Goal: Book appointment/travel/reservation

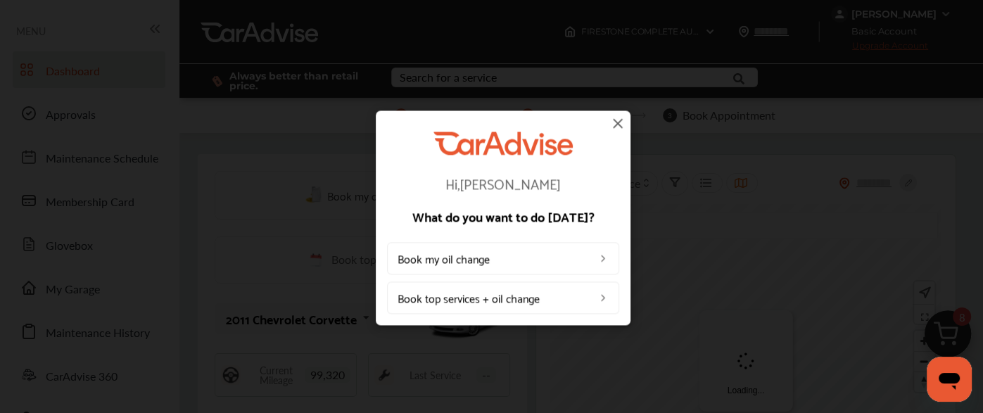
drag, startPoint x: 409, startPoint y: 91, endPoint x: 402, endPoint y: 150, distance: 58.8
click at [402, 150] on div "Hi, [PERSON_NAME] What do you want to do [DATE]? Book my oil change Book top se…" at bounding box center [503, 223] width 232 height 182
click at [620, 112] on div "Hi, [PERSON_NAME] What do you want to do [DATE]? Book my oil change Book top se…" at bounding box center [503, 217] width 255 height 215
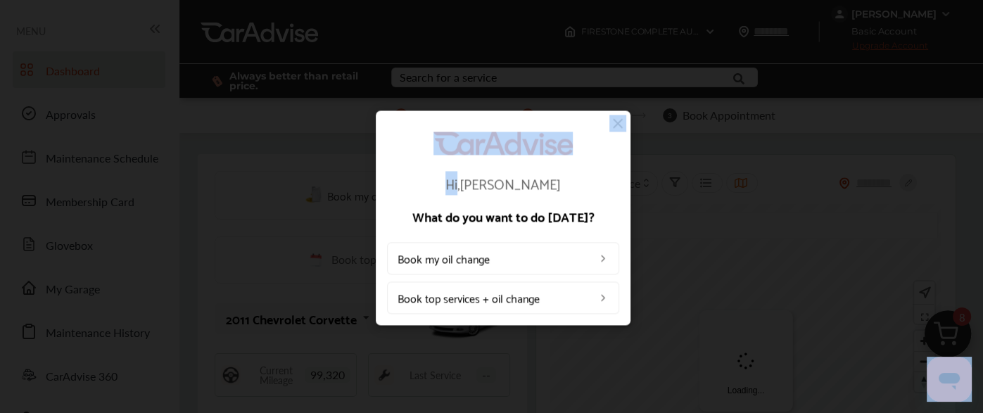
click at [620, 112] on div "Hi, [PERSON_NAME] What do you want to do [DATE]? Book my oil change Book top se…" at bounding box center [503, 217] width 255 height 215
click at [618, 124] on img at bounding box center [617, 123] width 17 height 17
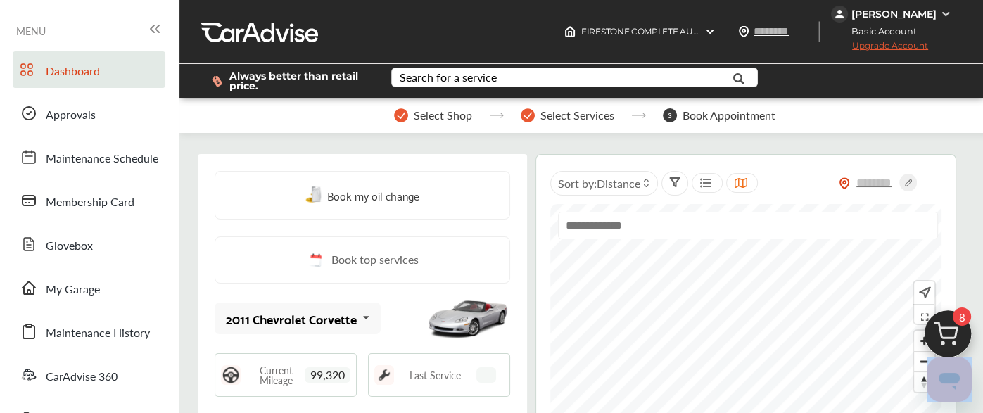
click at [960, 348] on img at bounding box center [948, 338] width 68 height 68
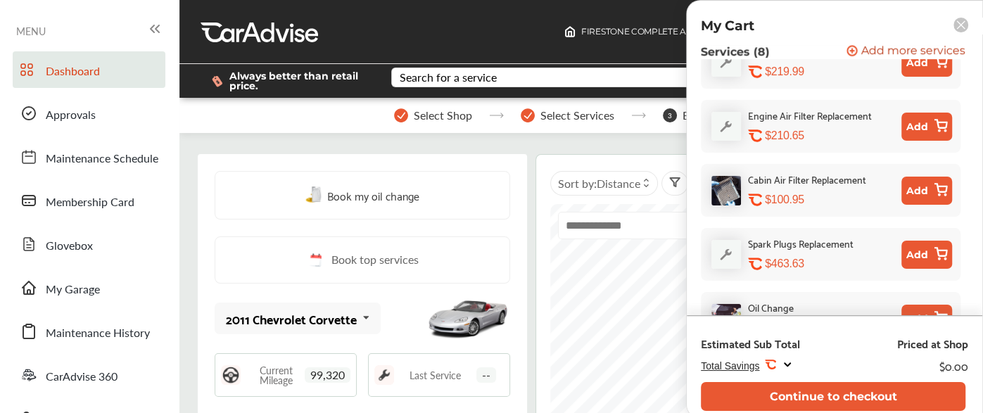
scroll to position [761, 0]
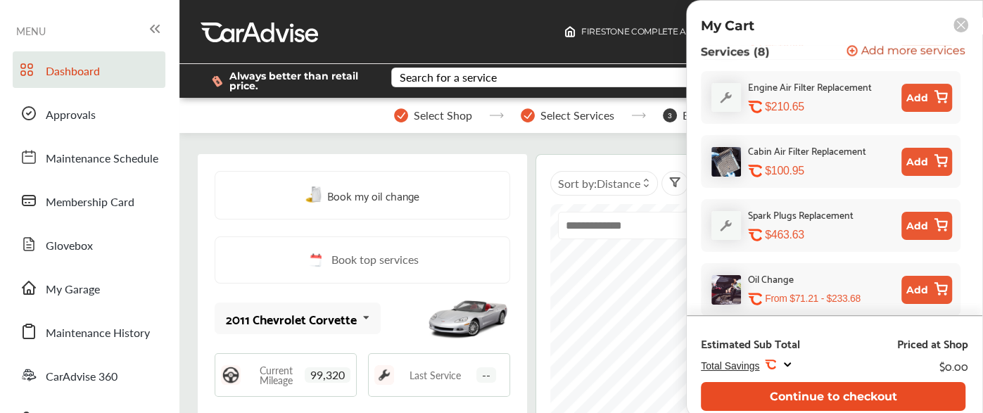
click at [836, 399] on button "Continue to checkout" at bounding box center [833, 396] width 265 height 29
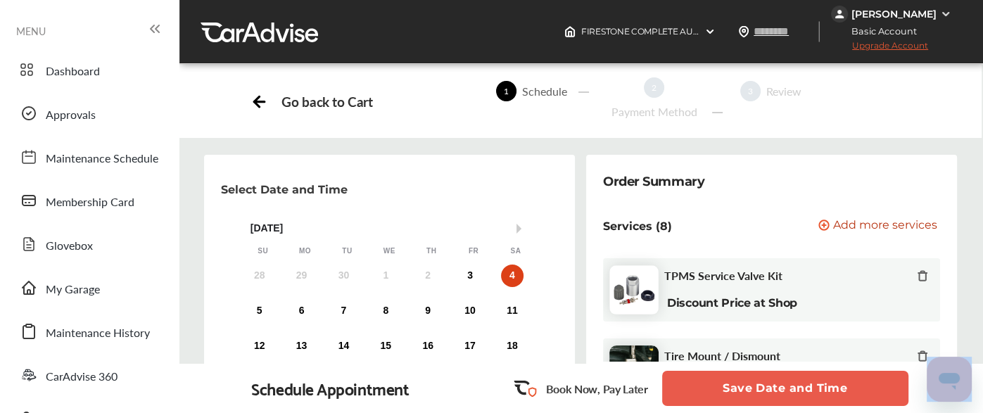
click at [746, 381] on button "Save Date and Time" at bounding box center [785, 388] width 246 height 35
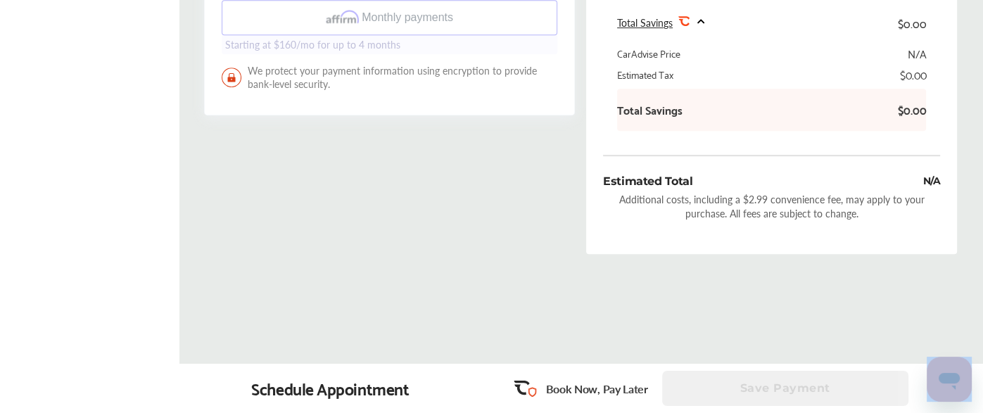
scroll to position [625, 0]
click at [341, 398] on div "Schedule Appointment" at bounding box center [330, 389] width 158 height 20
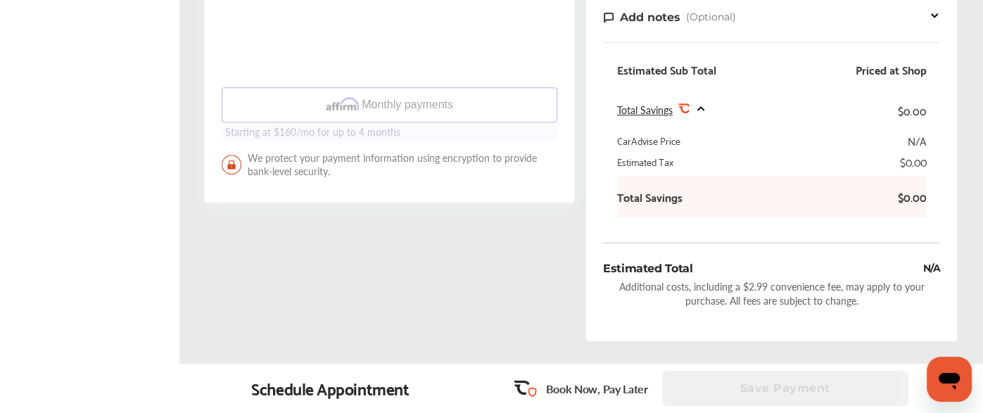
scroll to position [543, 0]
